Goal: Task Accomplishment & Management: Complete application form

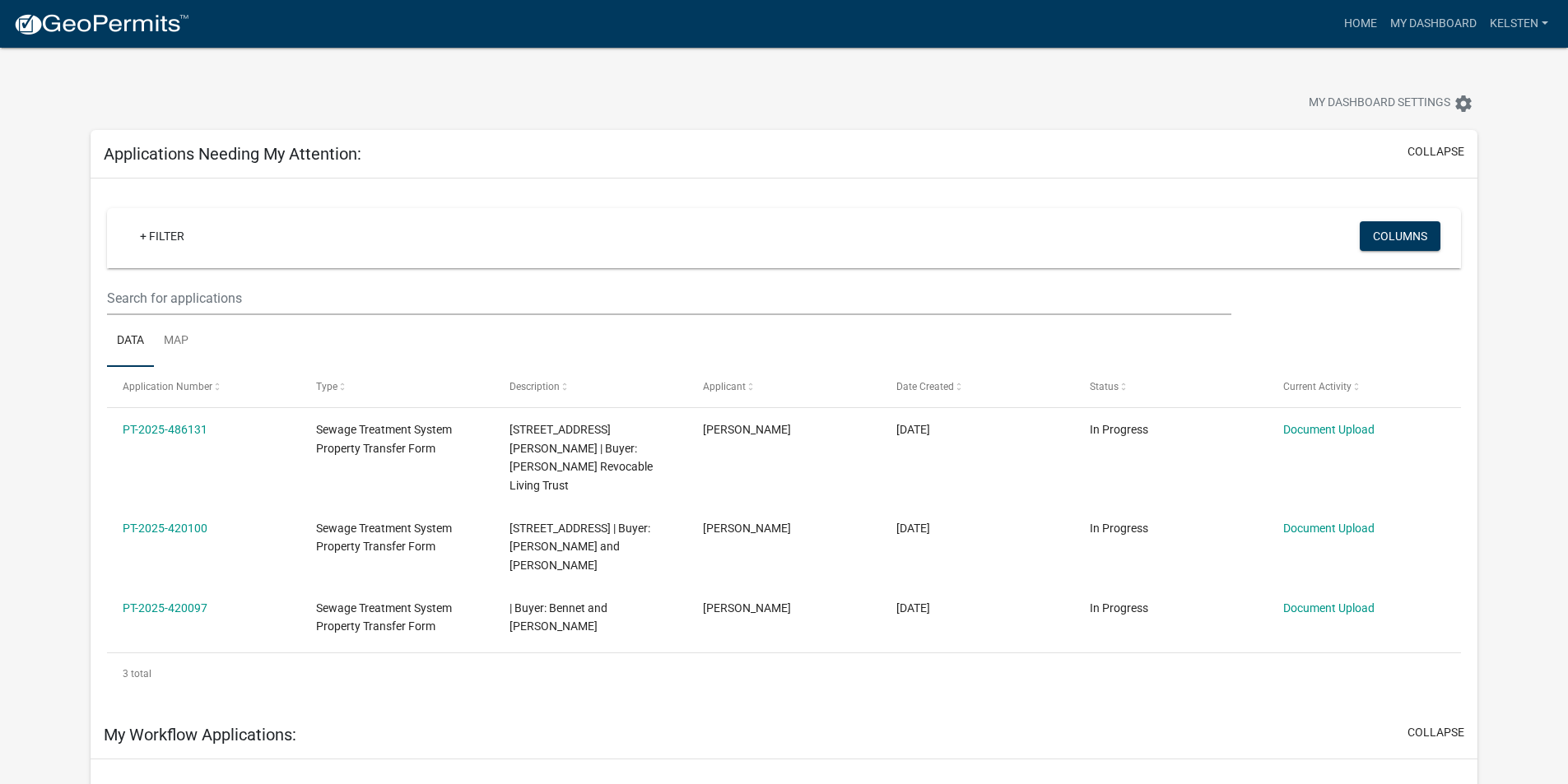
select select "3: 100"
click at [57, 31] on img at bounding box center [101, 24] width 176 height 24
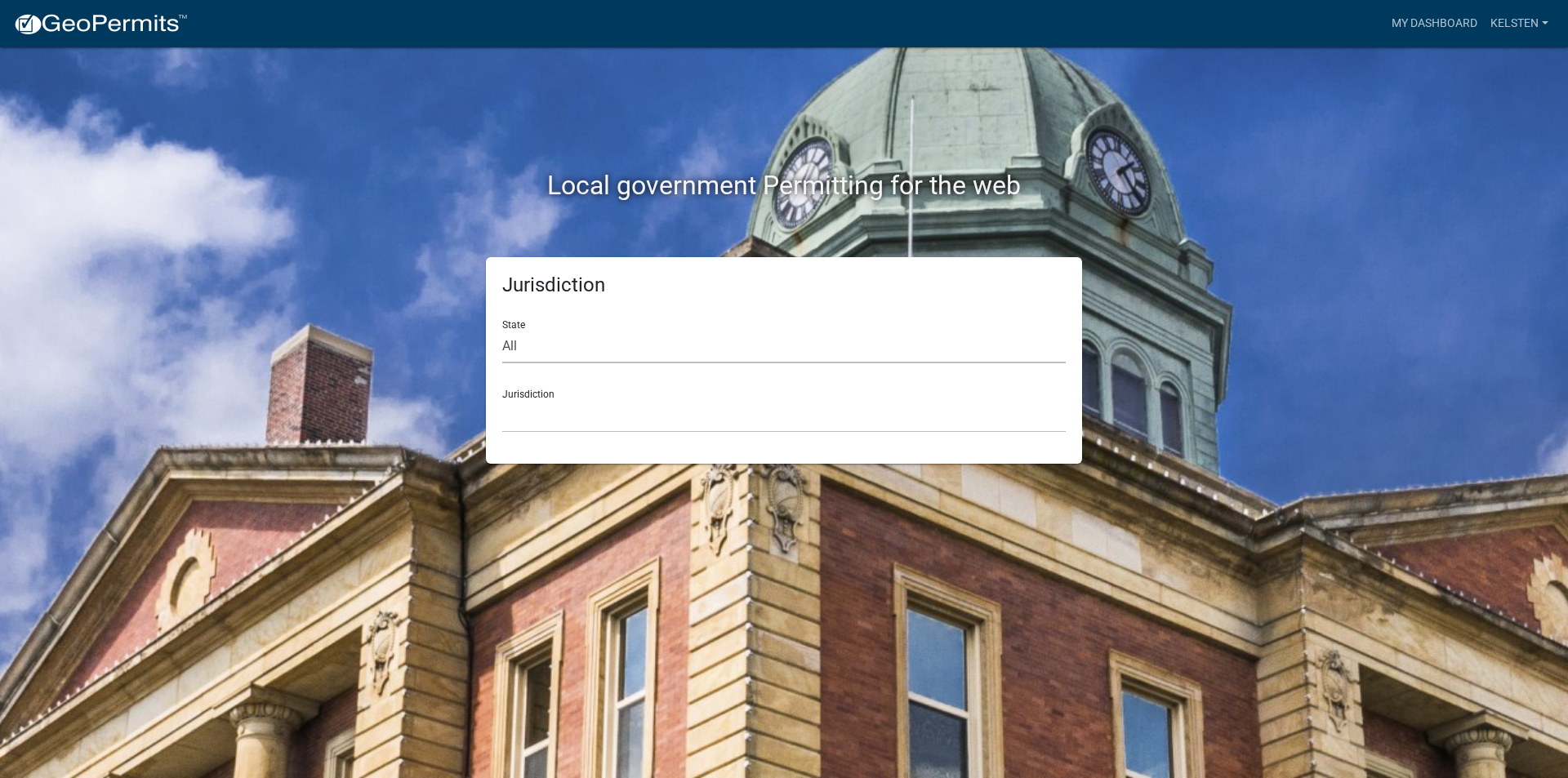
click at [643, 330] on select "All [US_STATE] [US_STATE] [US_STATE] [US_STATE] [US_STATE] [US_STATE] [US_STATE…" at bounding box center [784, 346] width 563 height 33
select select "[US_STATE]"
click at [502, 330] on select "All [US_STATE] [US_STATE] [US_STATE] [US_STATE] [US_STATE] [US_STATE] [US_STATE…" at bounding box center [784, 346] width 563 height 33
click at [558, 407] on select "[GEOGRAPHIC_DATA], [US_STATE] [GEOGRAPHIC_DATA], [US_STATE] [GEOGRAPHIC_DATA], …" at bounding box center [784, 416] width 563 height 33
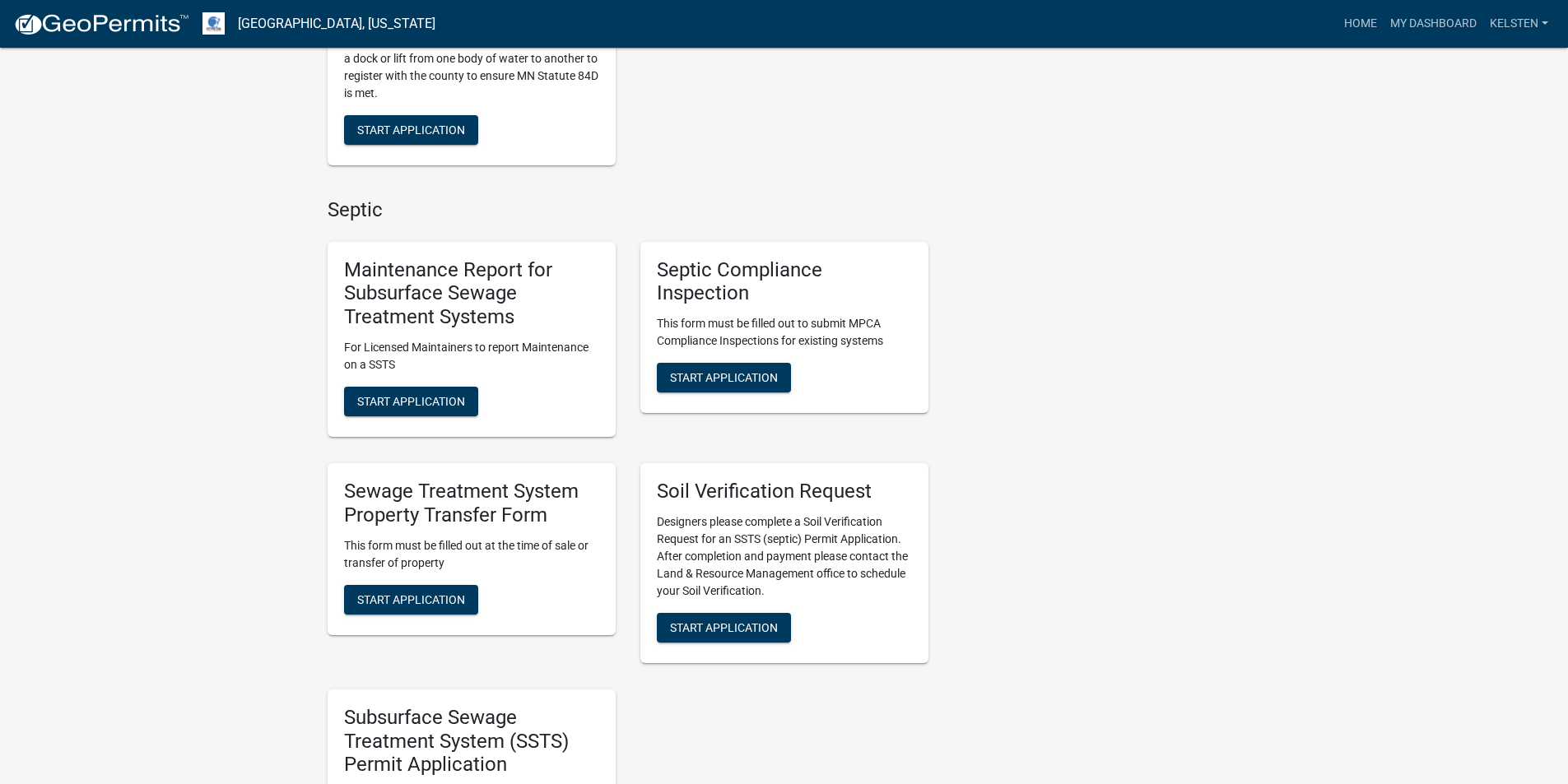
scroll to position [658, 0]
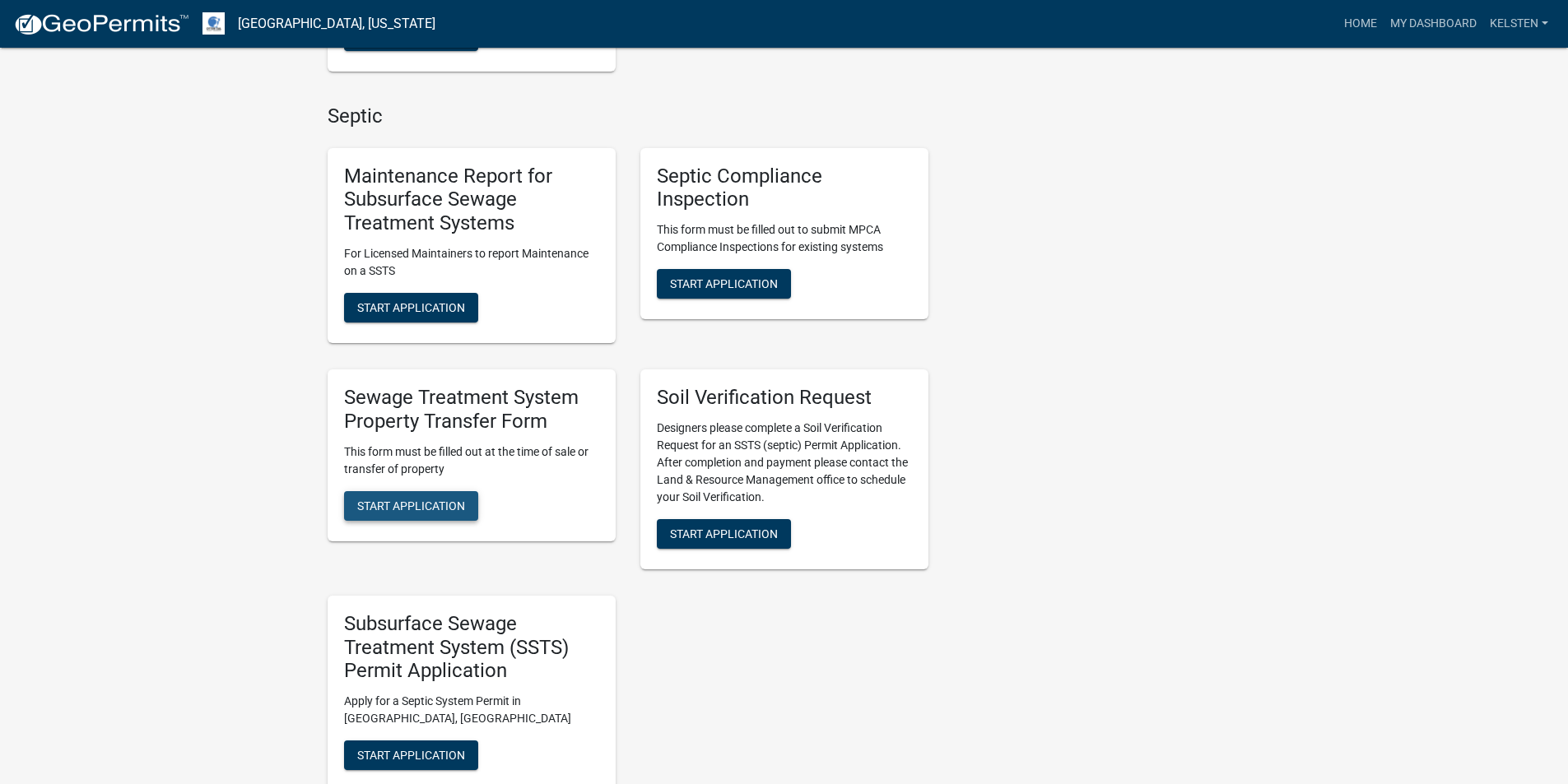
click at [405, 513] on button "Start Application" at bounding box center [412, 506] width 134 height 30
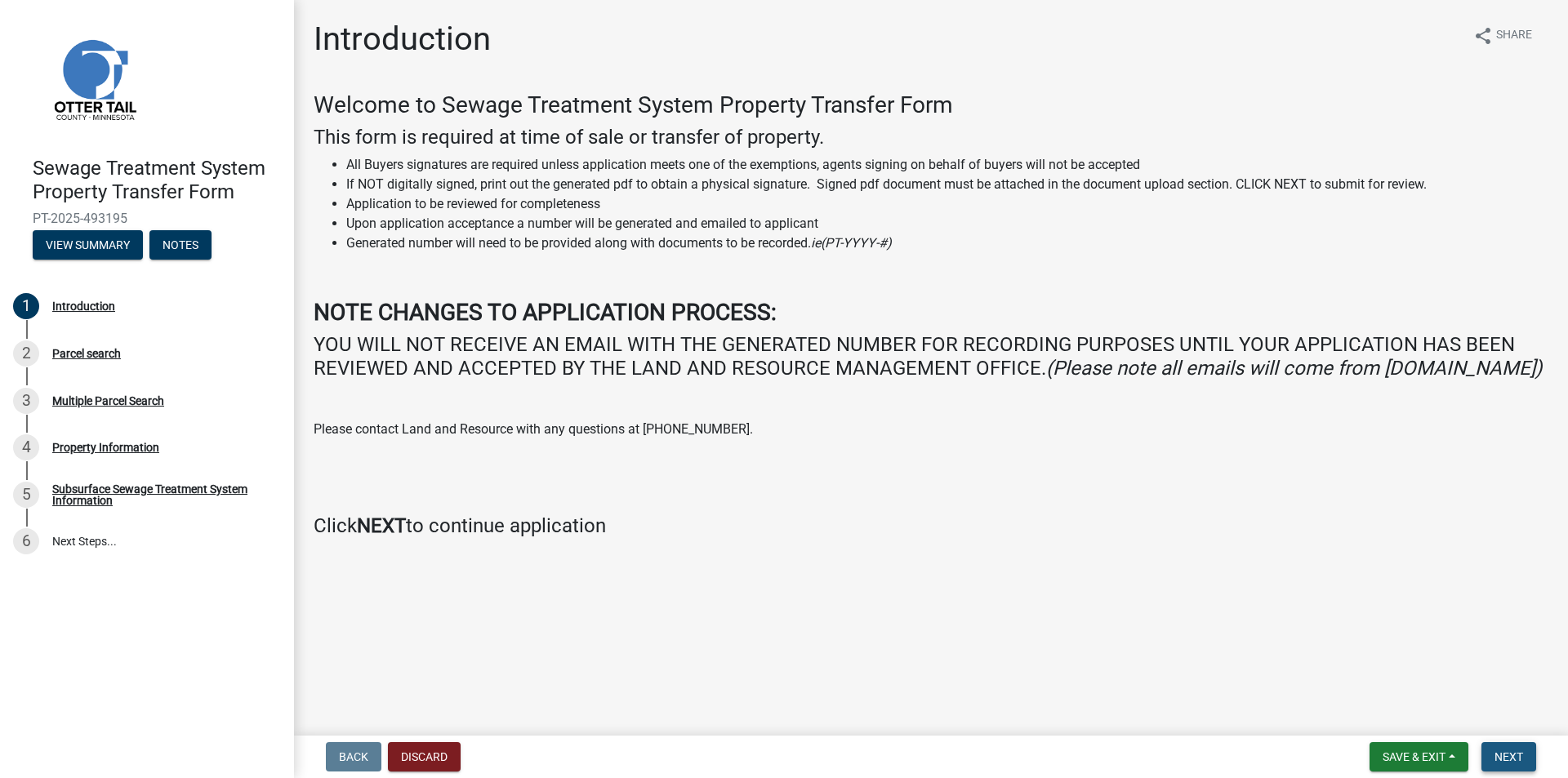
click at [1525, 751] on button "Next" at bounding box center [1509, 758] width 55 height 30
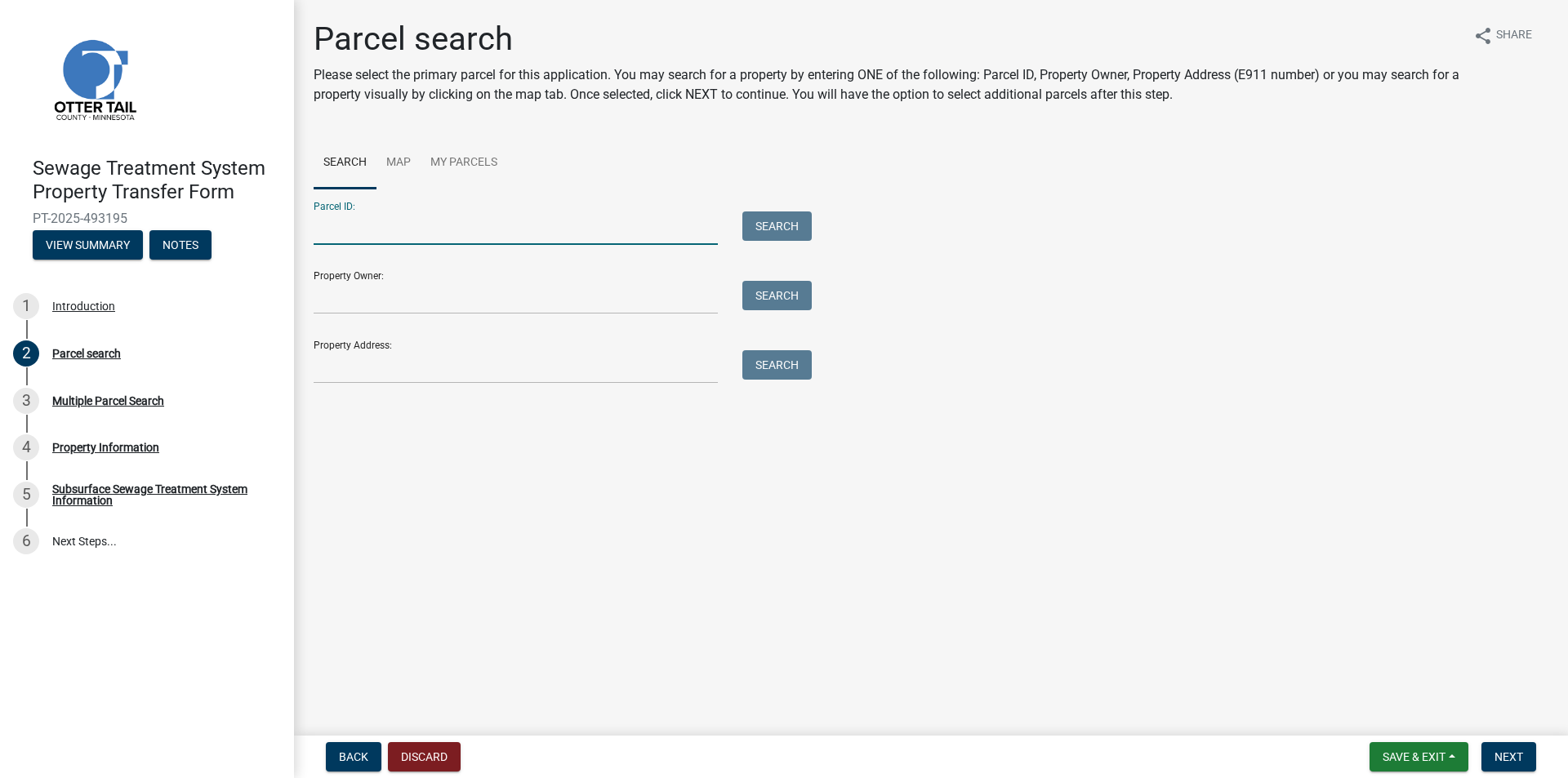
click at [549, 237] on input "Parcel ID:" at bounding box center [516, 228] width 405 height 33
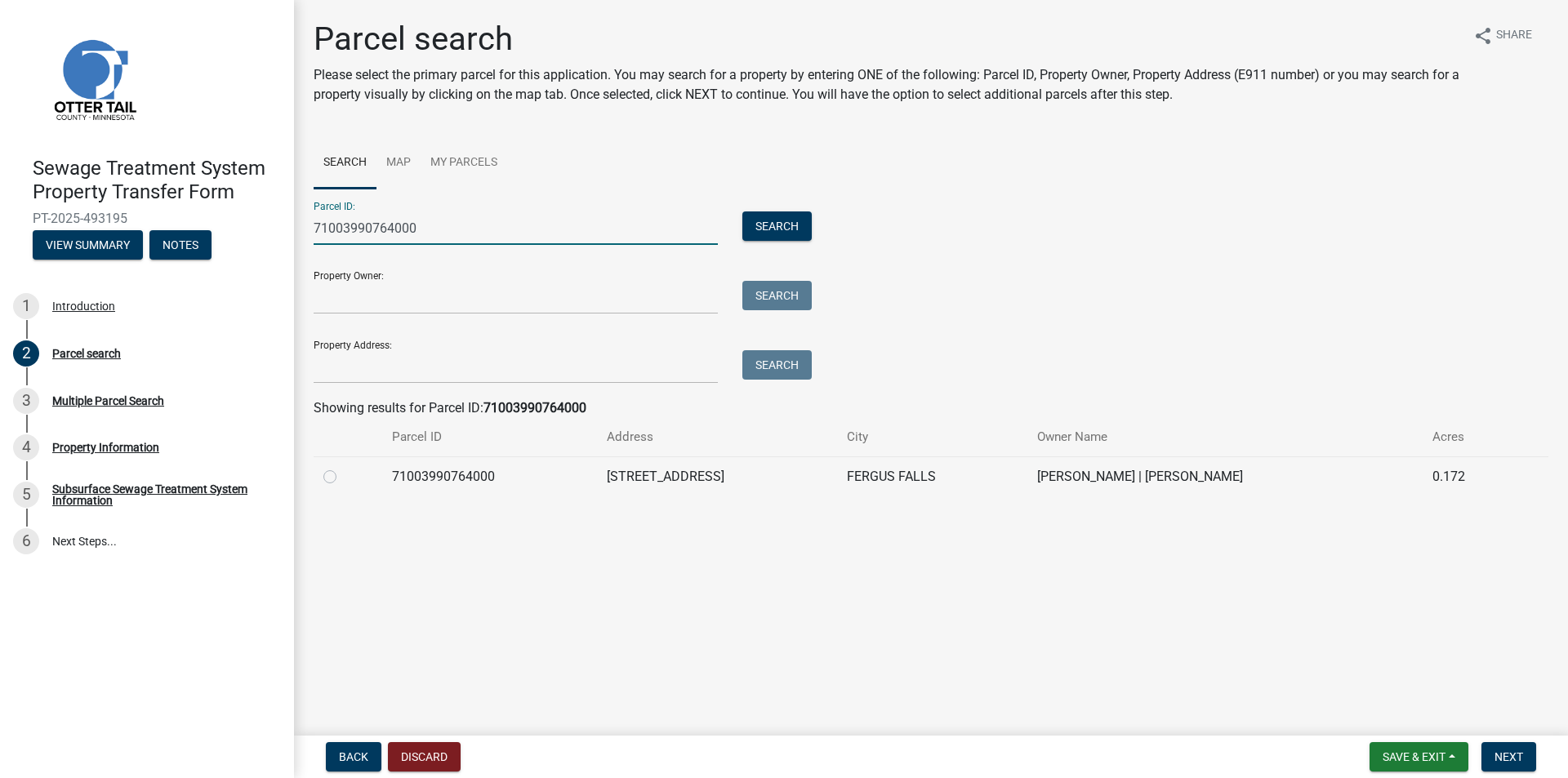
type input "71003990764000"
click at [325, 469] on div at bounding box center [347, 476] width 49 height 19
click at [343, 467] on label at bounding box center [343, 467] width 0 height 0
click at [343, 471] on input "radio" at bounding box center [347, 471] width 10 height 10
radio input "true"
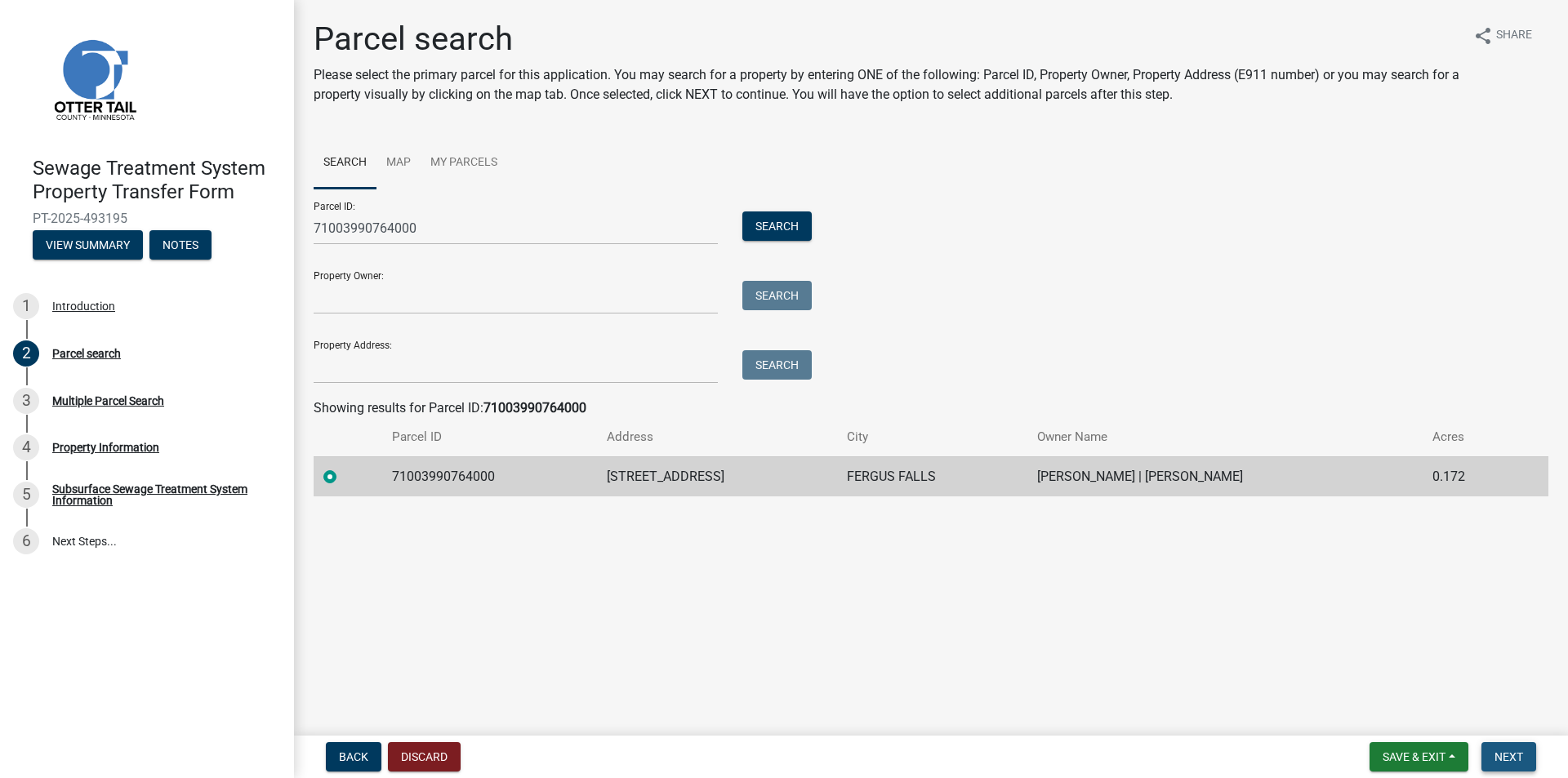
click at [1512, 757] on span "Next" at bounding box center [1509, 757] width 29 height 13
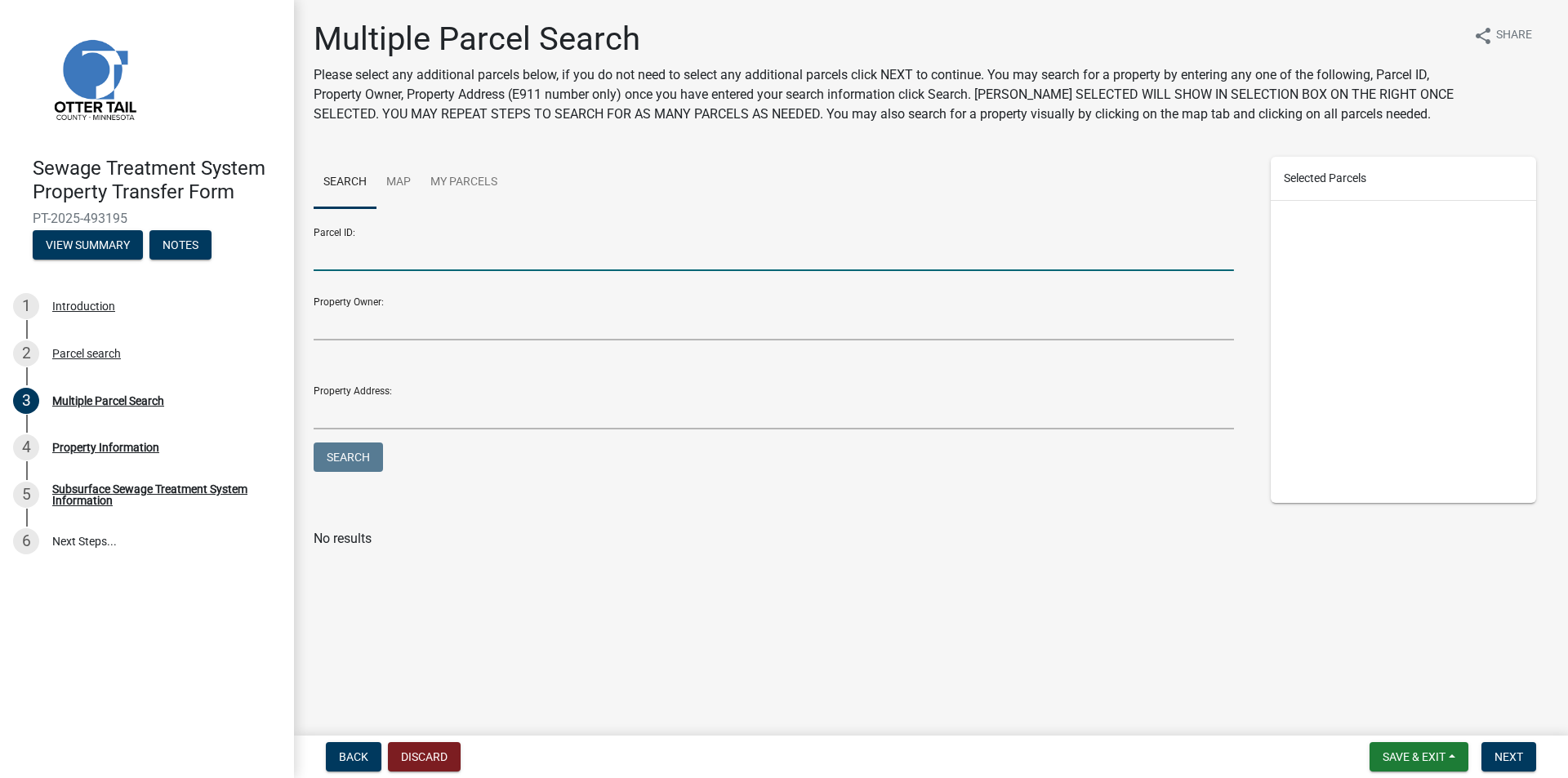
click at [346, 257] on input "Parcel ID:" at bounding box center [774, 255] width 921 height 33
click at [1316, 745] on div "Back Discard Save & Exit Save Save & Exit Next" at bounding box center [931, 758] width 1248 height 30
click at [1507, 757] on span "Next" at bounding box center [1509, 757] width 29 height 13
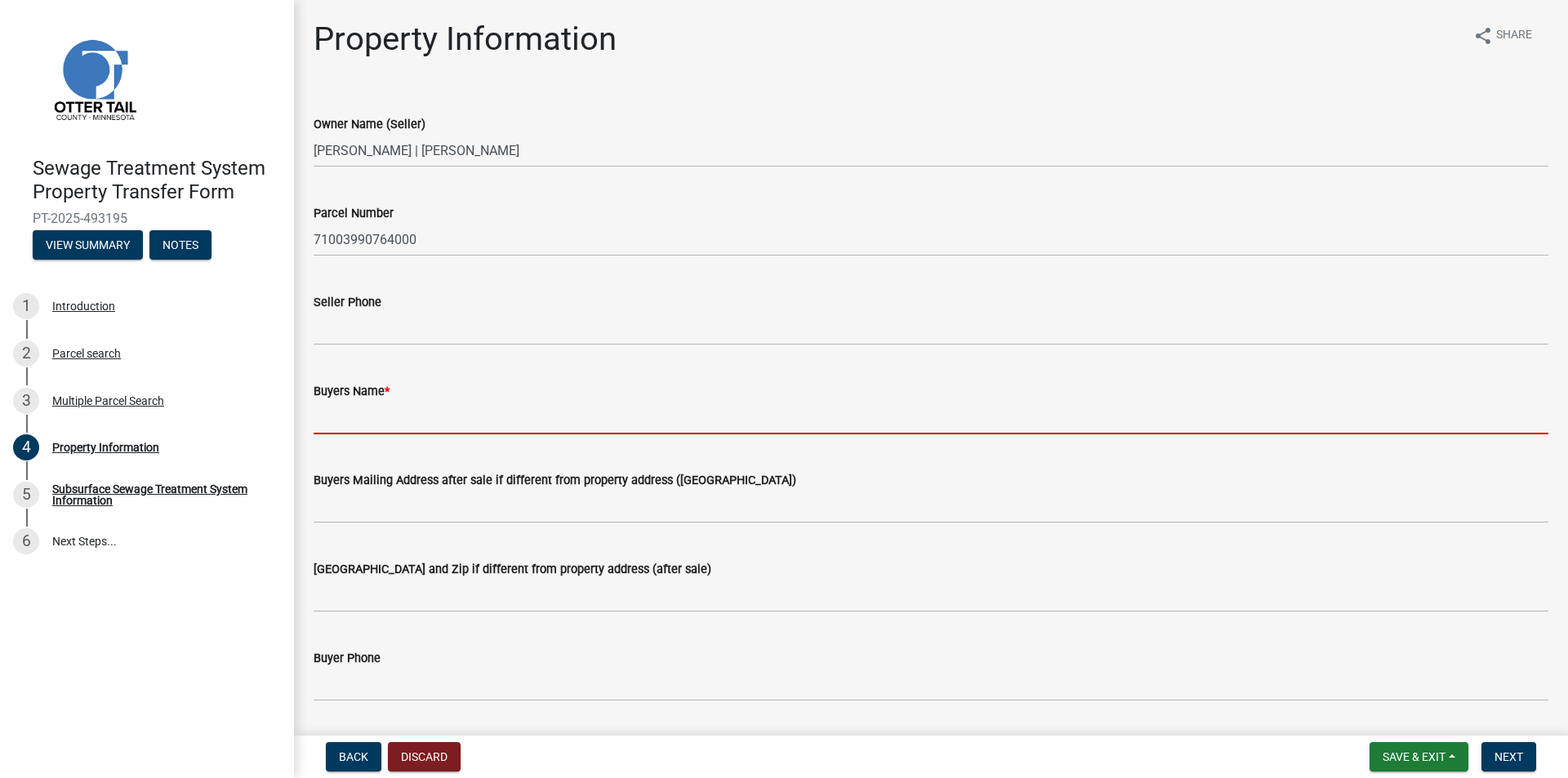
click at [353, 405] on input "Buyers Name *" at bounding box center [931, 418] width 1235 height 33
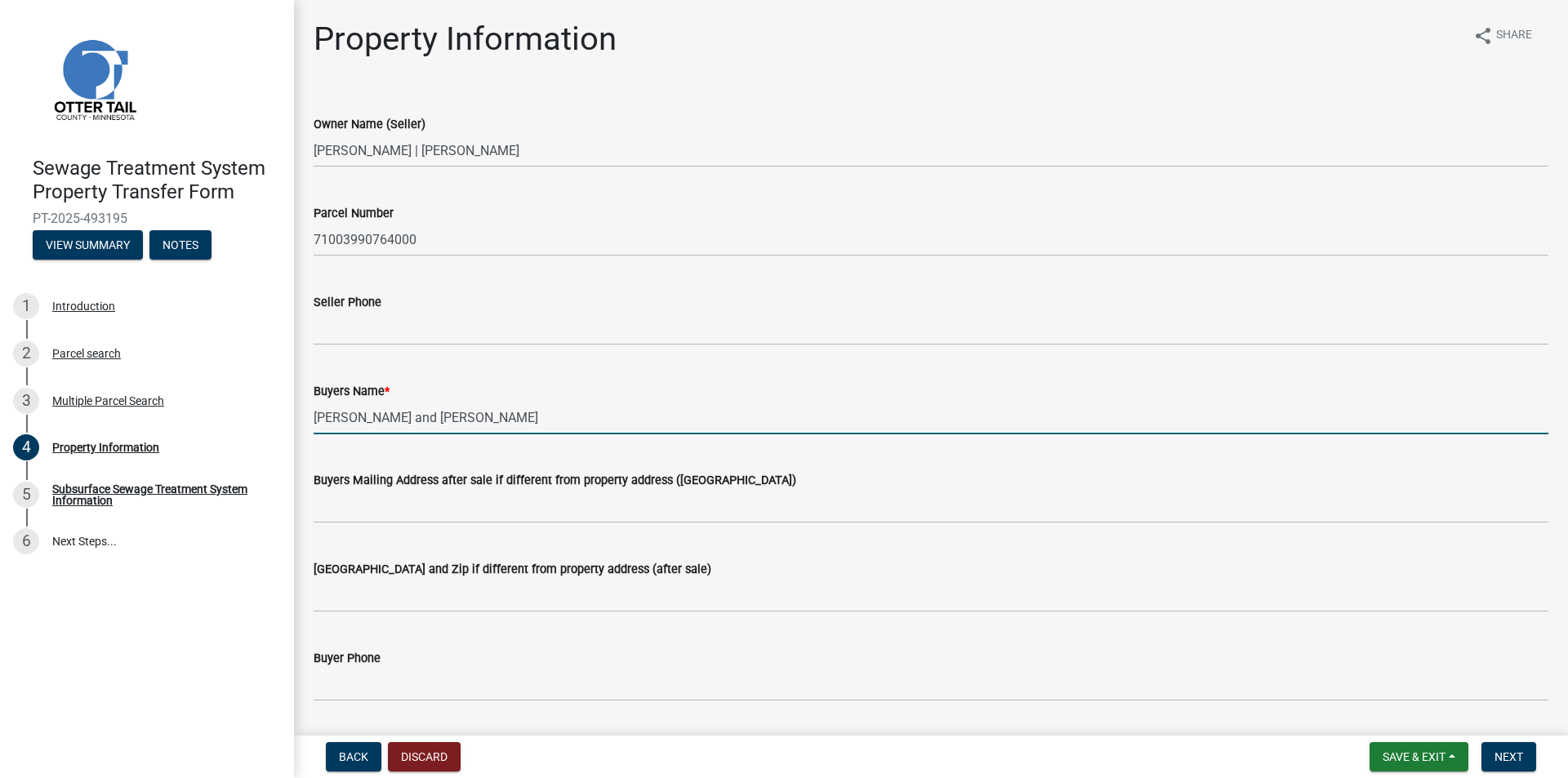
type input "[PERSON_NAME] and [PERSON_NAME]"
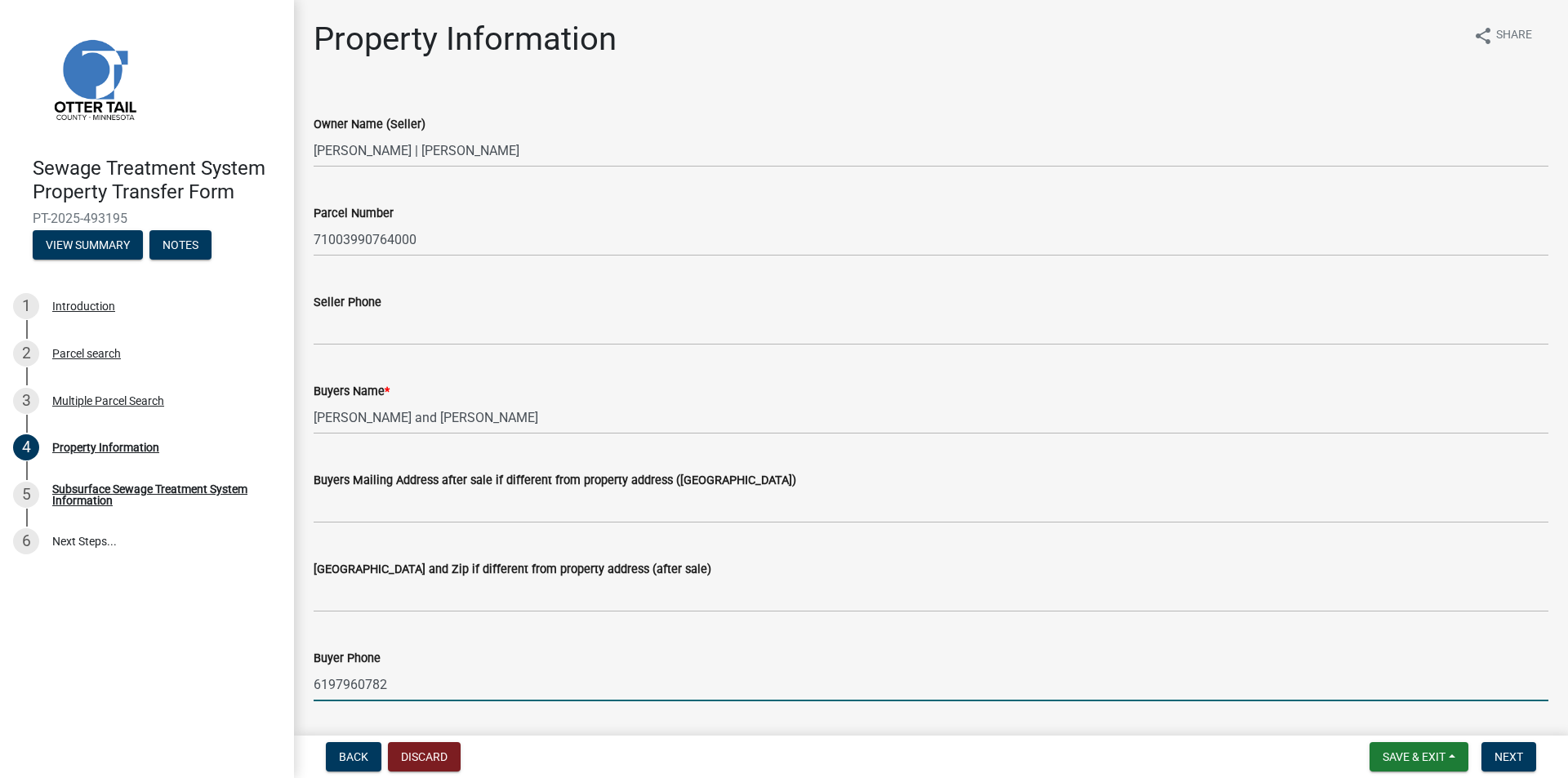
type input "6197960782"
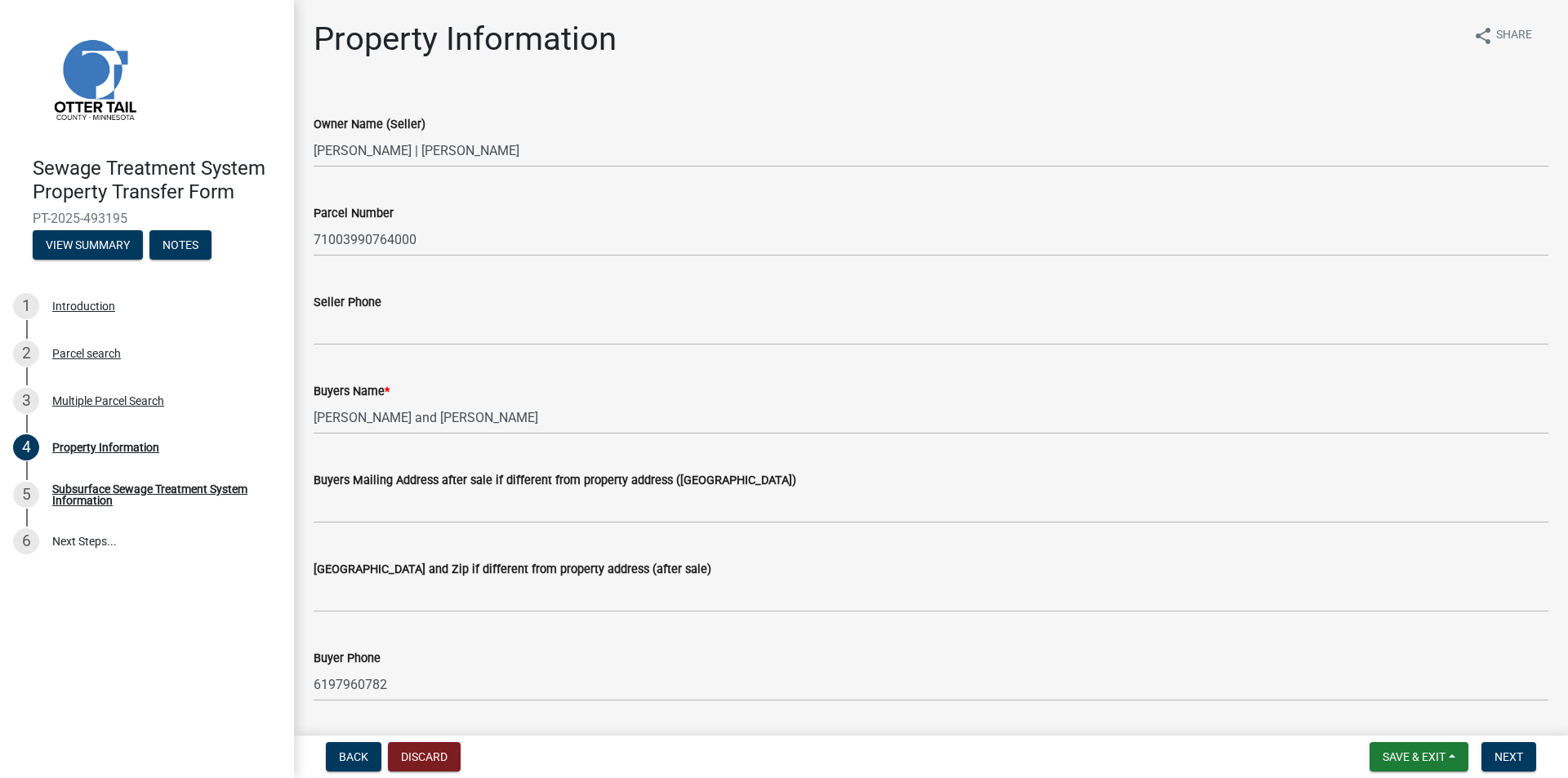
scroll to position [395, 0]
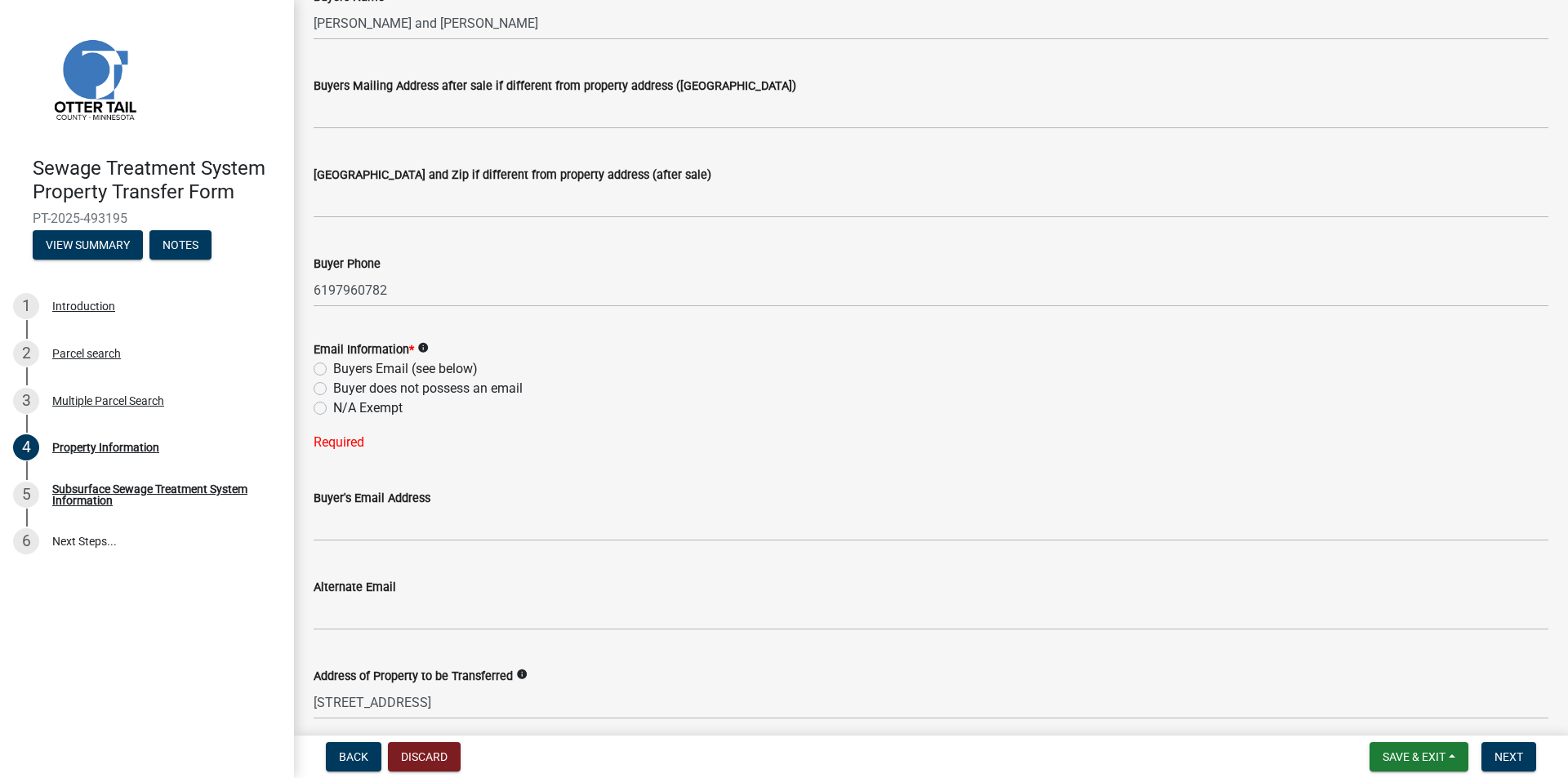
click at [350, 365] on label "Buyers Email (see below)" at bounding box center [406, 369] width 144 height 19
click at [344, 365] on input "Buyers Email (see below)" at bounding box center [338, 364] width 10 height 10
radio input "true"
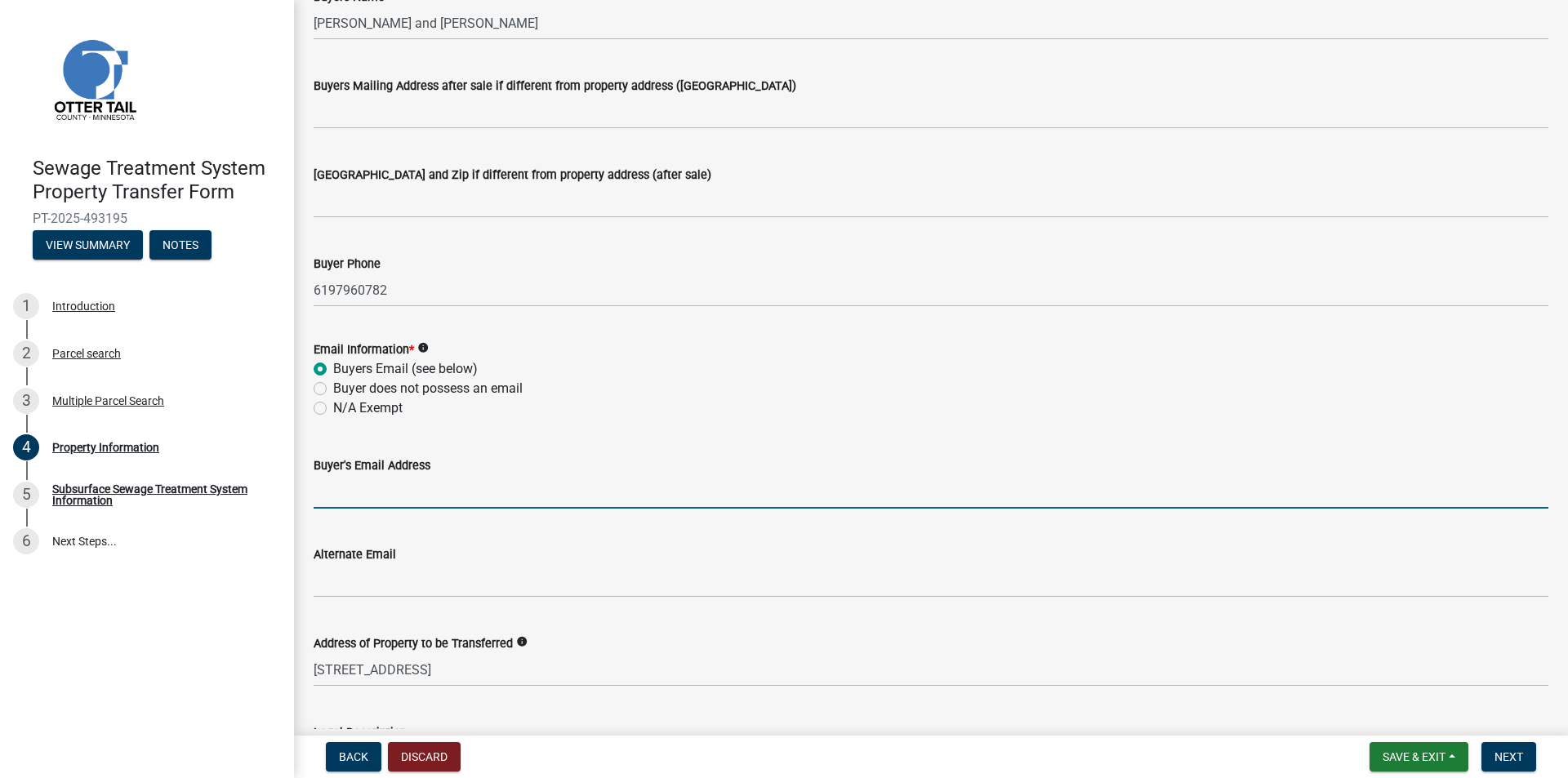
click at [349, 491] on input "Buyer's Email Address" at bounding box center [931, 492] width 1235 height 33
type input "[EMAIL_ADDRESS][DOMAIN_NAME]"
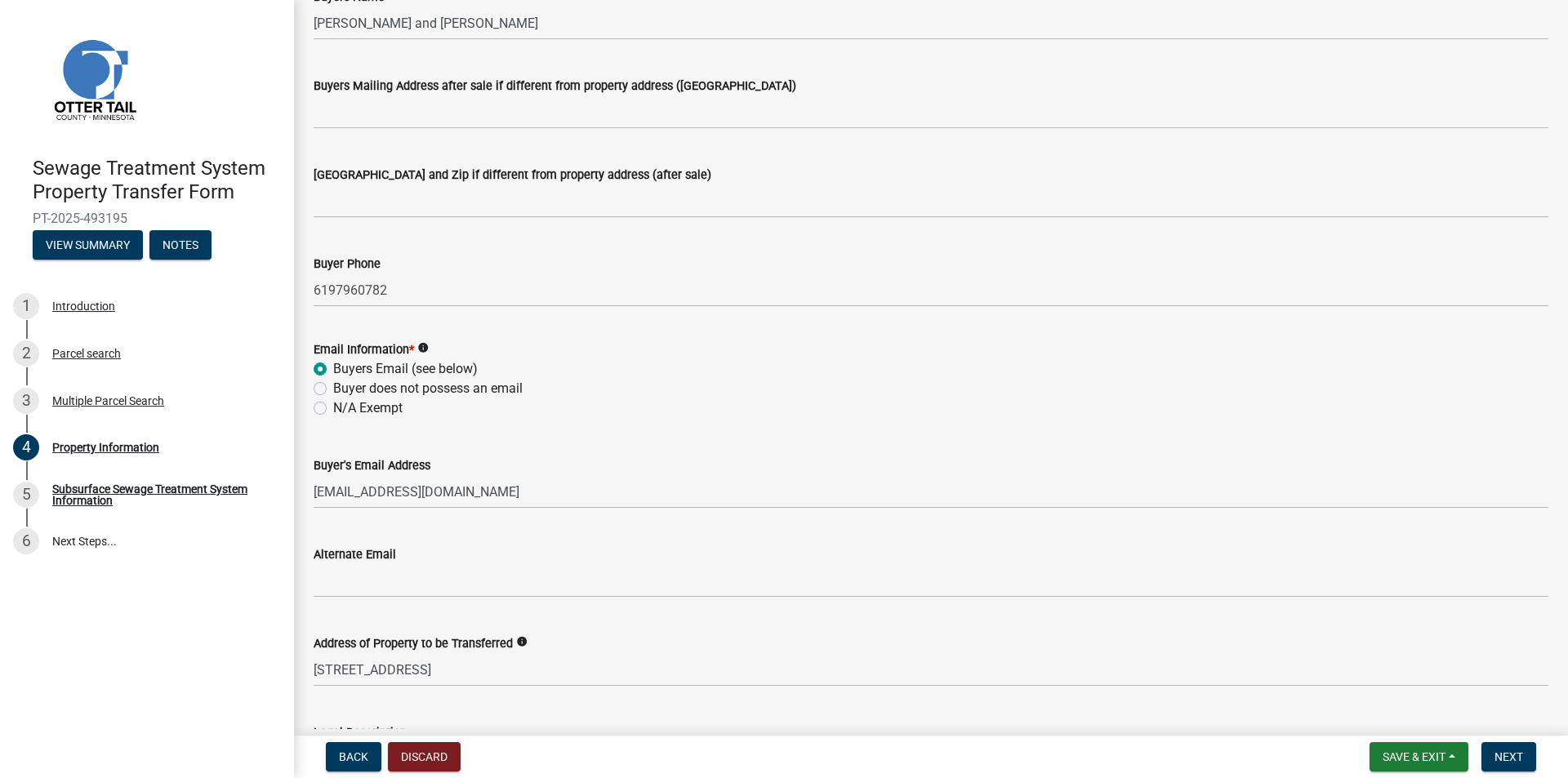
click at [1524, 777] on nav "Back Discard Save & Exit Save Save & Exit Next" at bounding box center [931, 758] width 1274 height 43
click at [1517, 757] on span "Next" at bounding box center [1509, 757] width 29 height 13
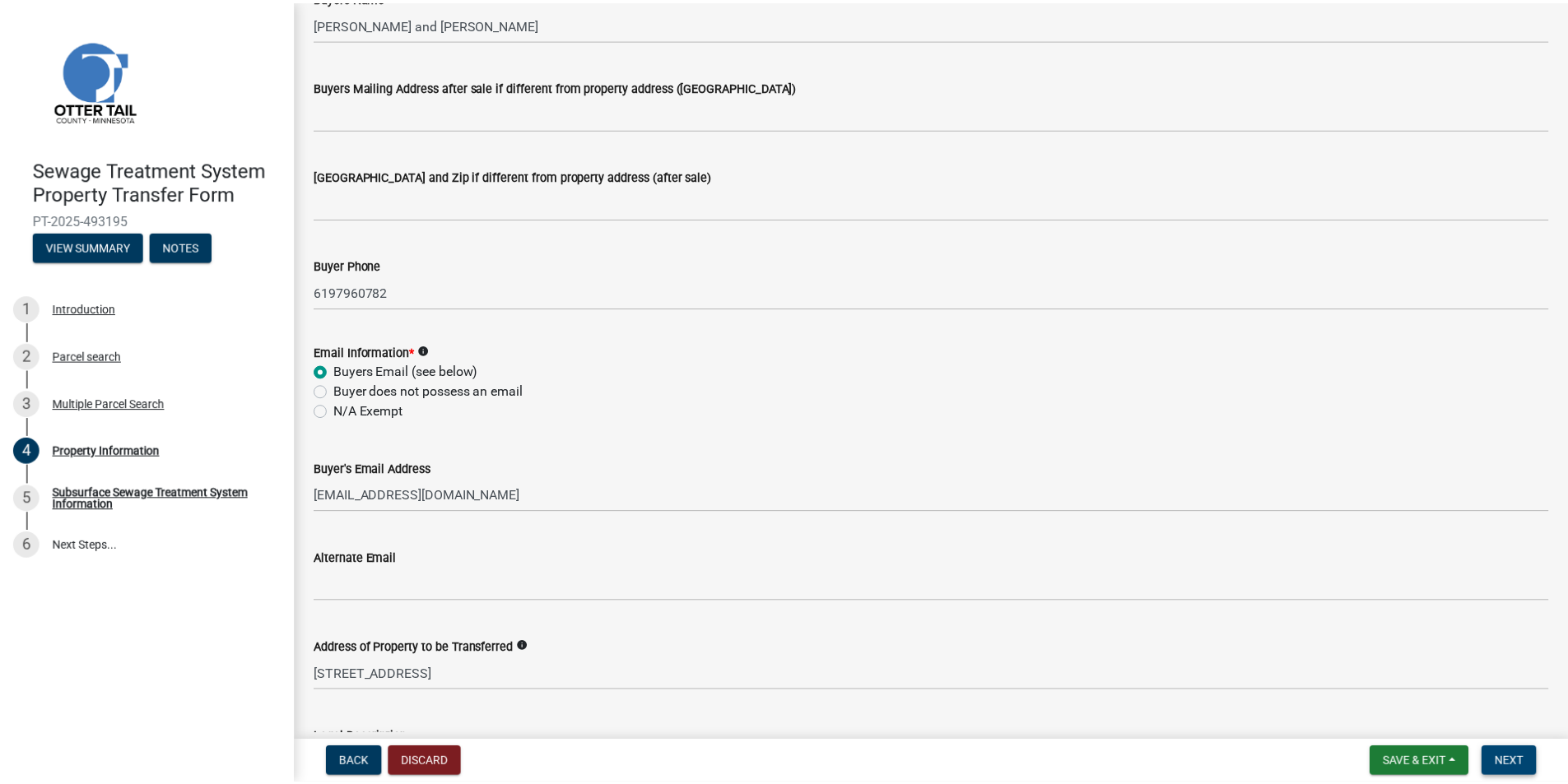
scroll to position [0, 0]
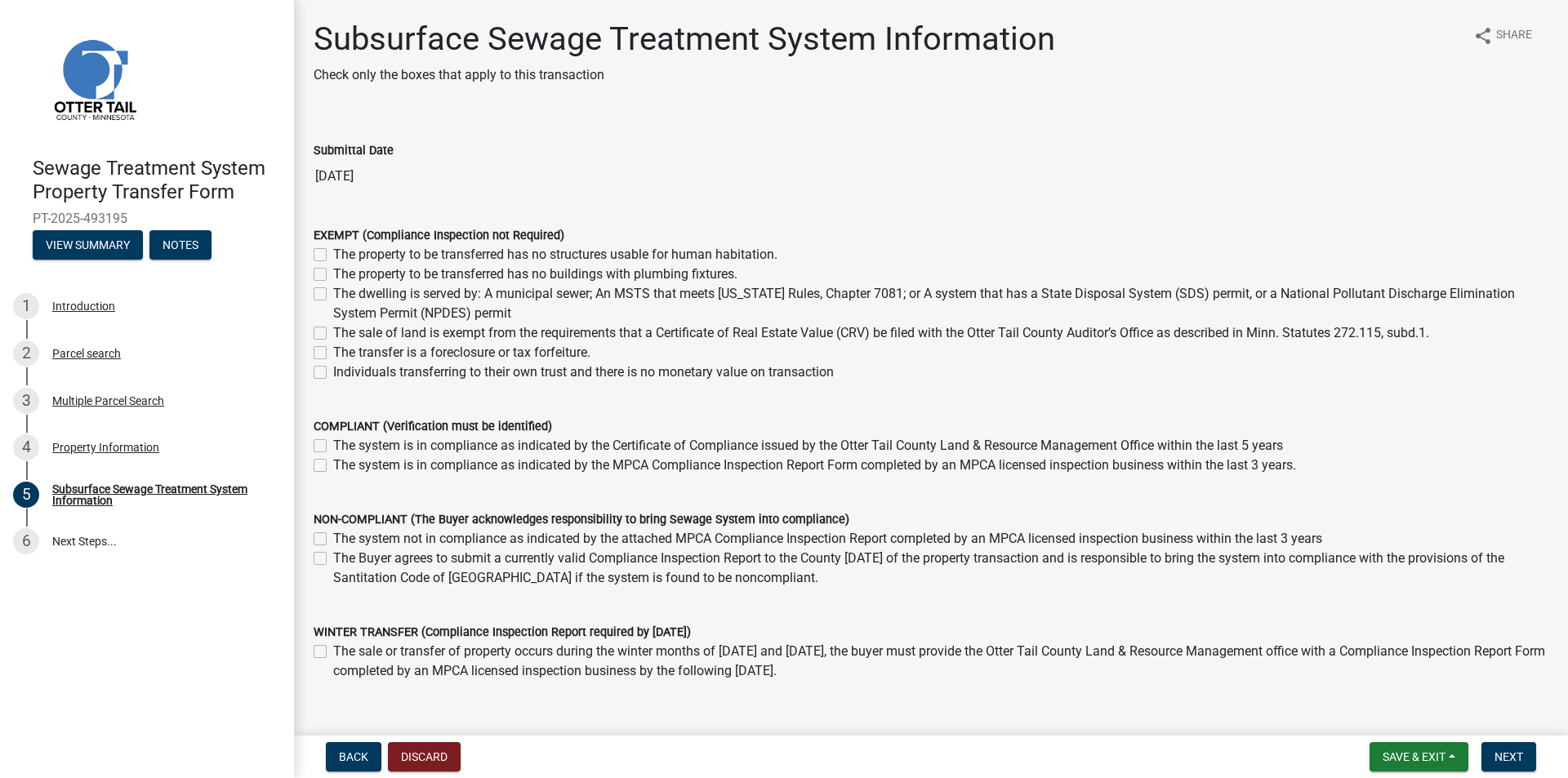
click at [552, 295] on label "The dwelling is served by: A municipal sewer; An MSTS that meets [US_STATE] Rul…" at bounding box center [941, 304] width 1215 height 39
click at [344, 295] on input "The dwelling is served by: A municipal sewer; An MSTS that meets [US_STATE] Rul…" at bounding box center [338, 289] width 10 height 10
checkbox input "true"
checkbox input "false"
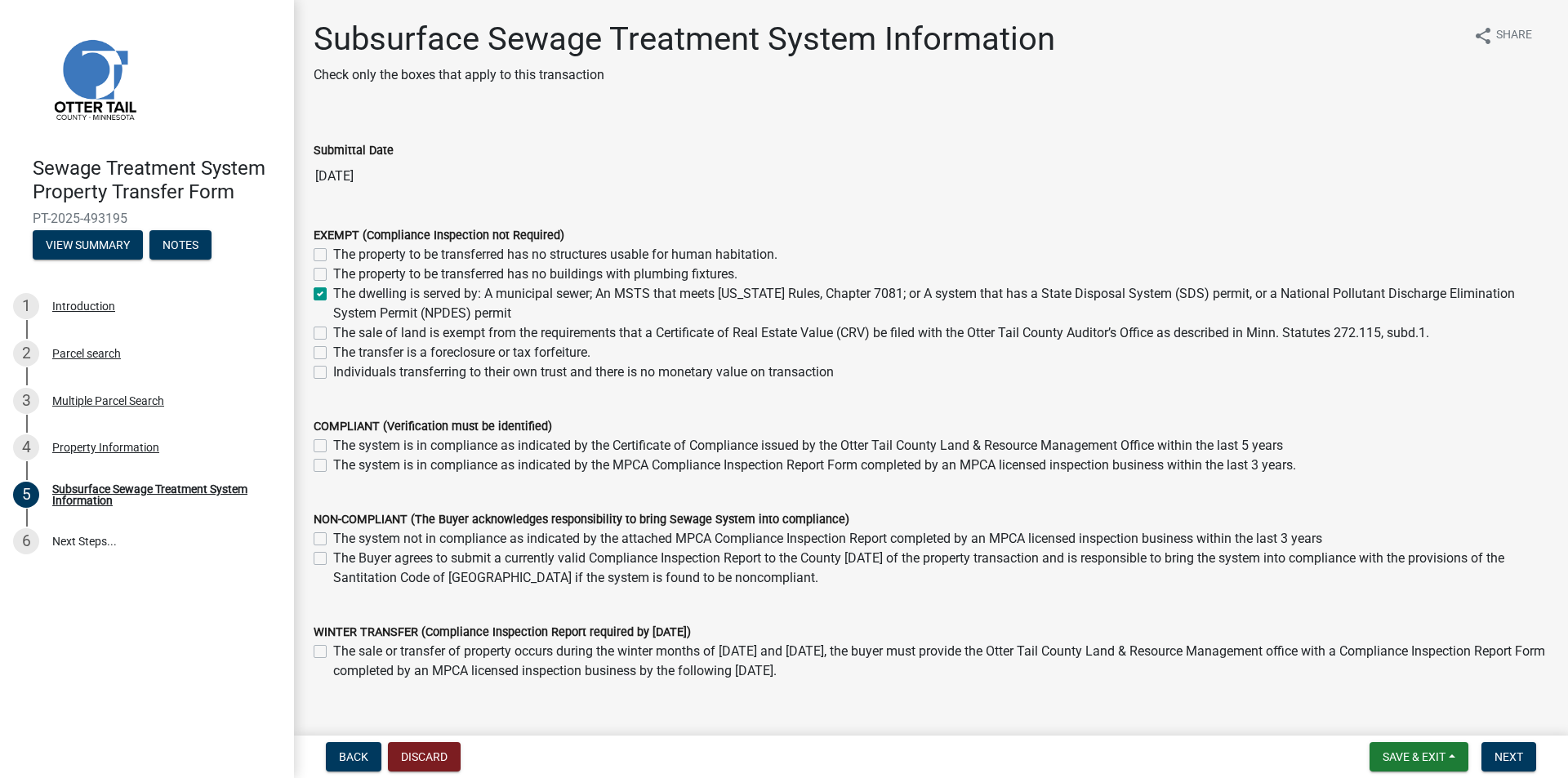
checkbox input "true"
checkbox input "false"
click at [1524, 758] on button "Next" at bounding box center [1509, 758] width 55 height 30
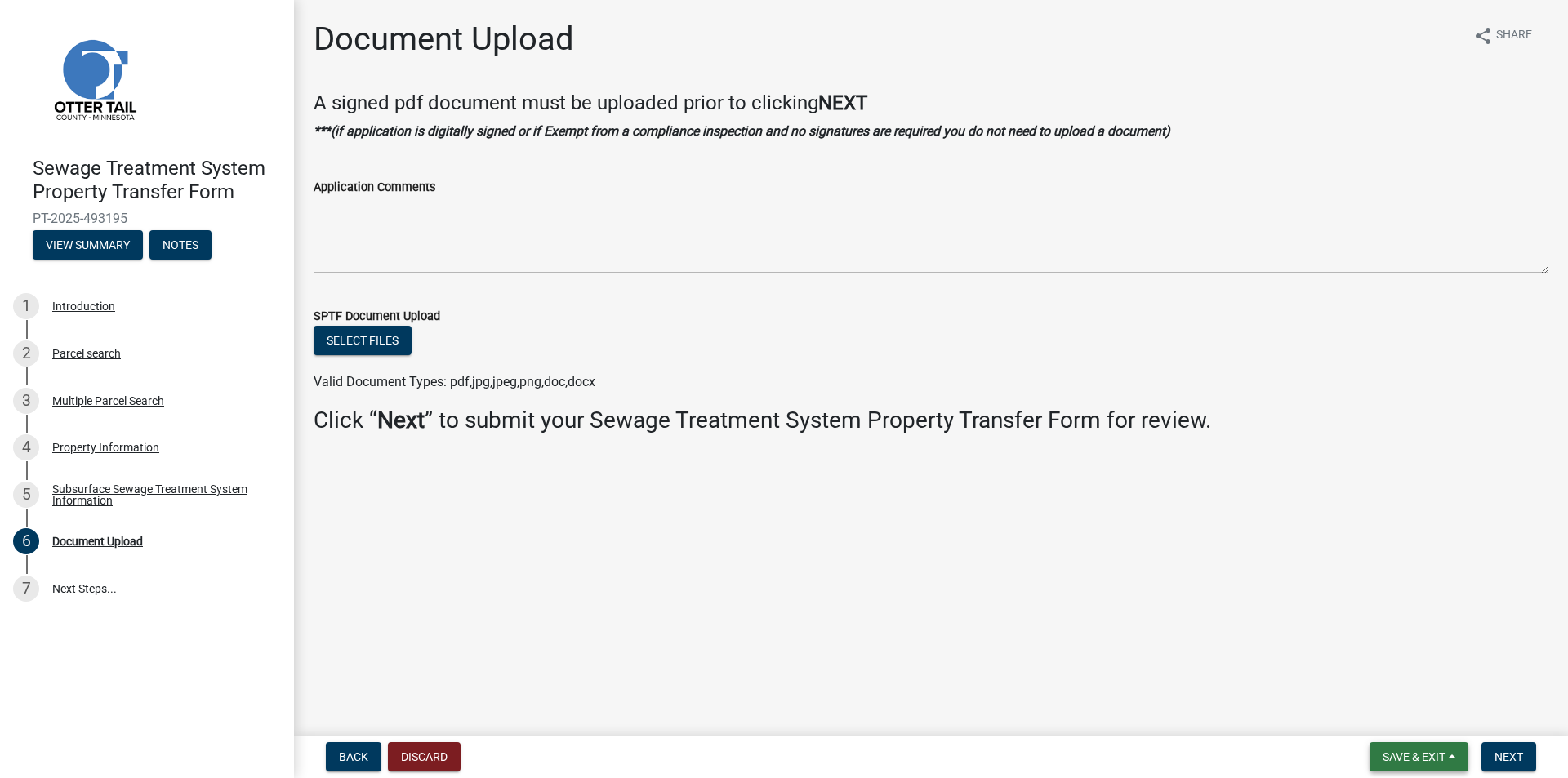
click at [1408, 765] on button "Save & Exit" at bounding box center [1419, 758] width 99 height 30
click at [1386, 701] on button "Save & Exit" at bounding box center [1402, 714] width 131 height 39
